Goal: Task Accomplishment & Management: Use online tool/utility

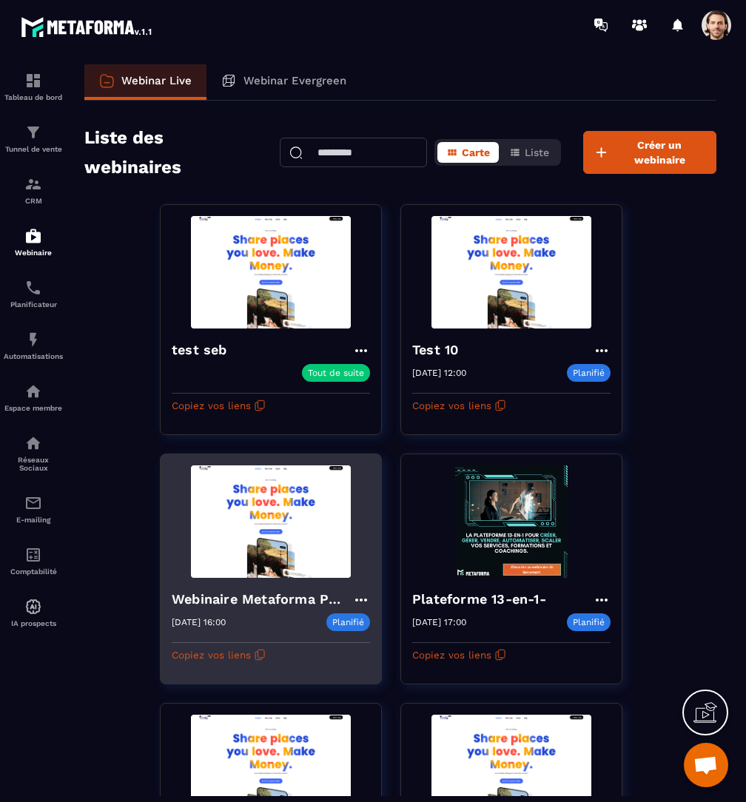
click at [269, 548] on img at bounding box center [271, 521] width 198 height 112
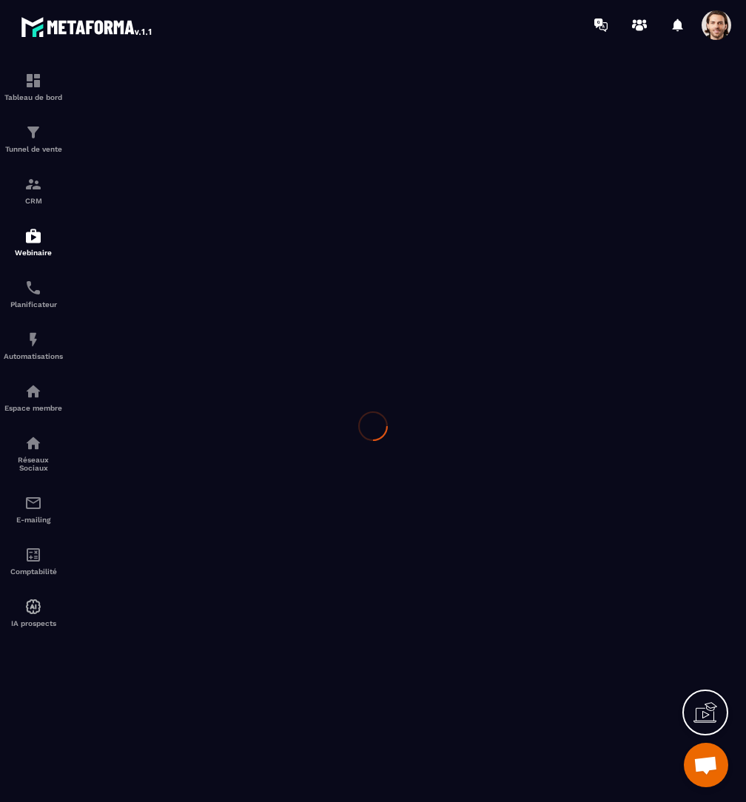
type input "**********"
type textarea "**********"
